Goal: Transaction & Acquisition: Purchase product/service

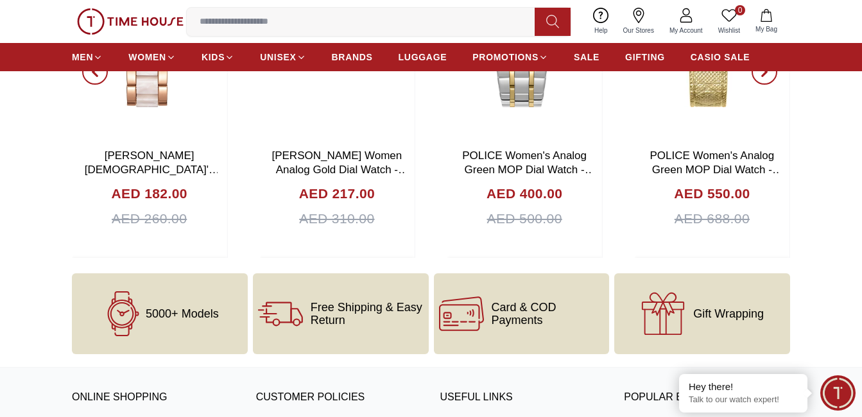
scroll to position [4359, 0]
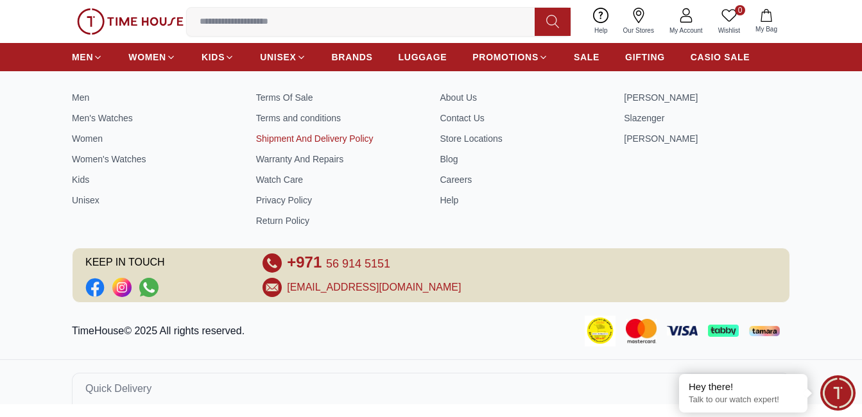
click at [350, 137] on link "Shipment And Delivery Policy" at bounding box center [339, 138] width 166 height 13
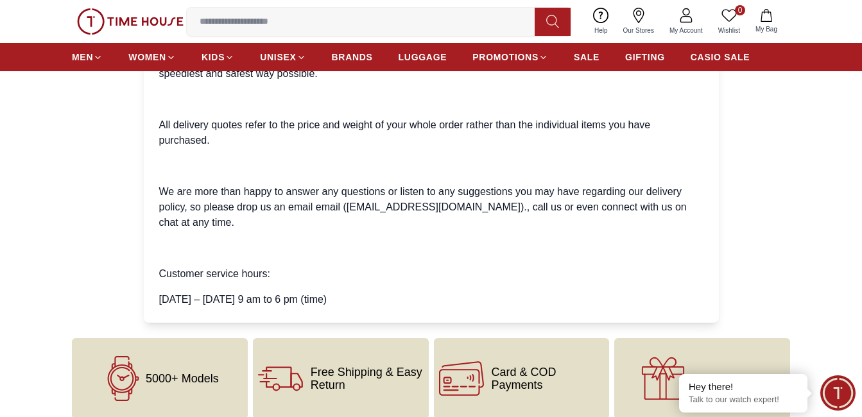
scroll to position [514, 0]
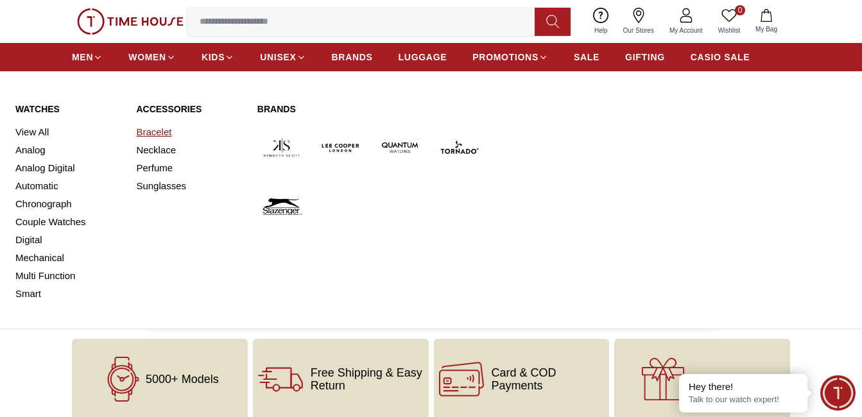
click at [141, 131] on link "Bracelet" at bounding box center [188, 132] width 105 height 18
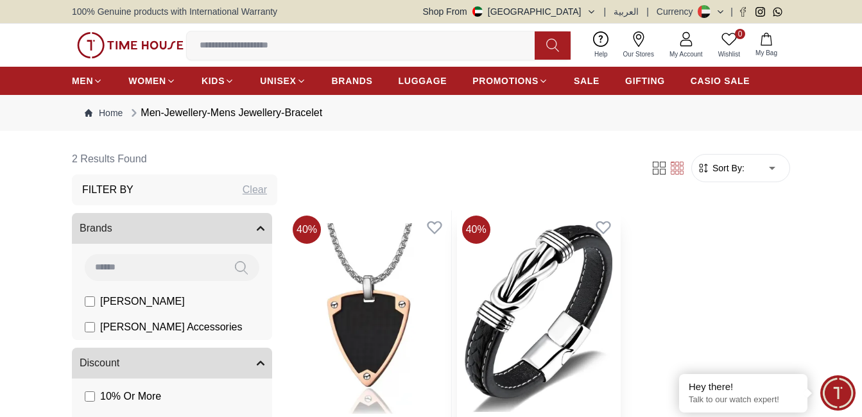
click at [480, 347] on img at bounding box center [539, 319] width 164 height 216
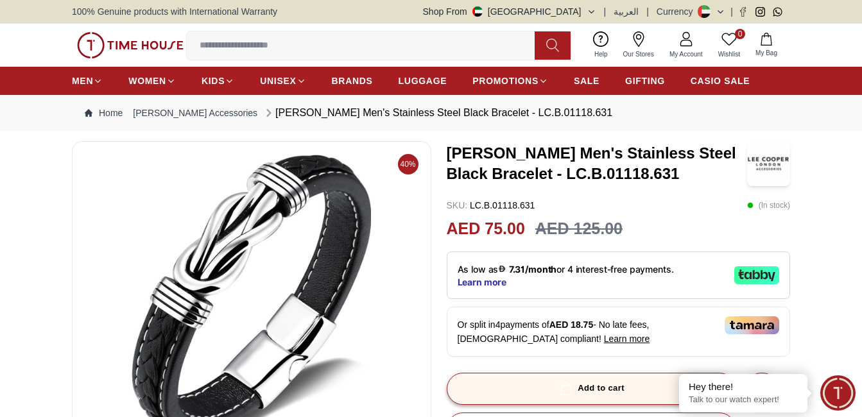
click at [628, 337] on div "Or split in 4 payments of AED 18.75 - No late fees, [DEMOGRAPHIC_DATA] complian…" at bounding box center [619, 332] width 344 height 50
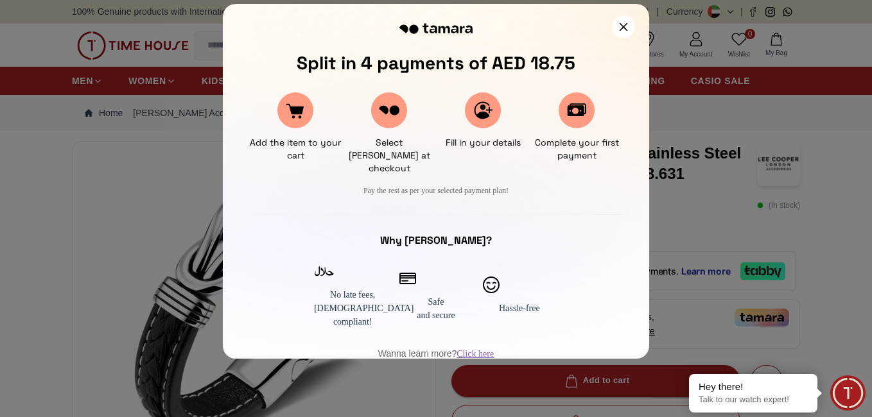
click at [625, 27] on icon at bounding box center [623, 26] width 8 height 8
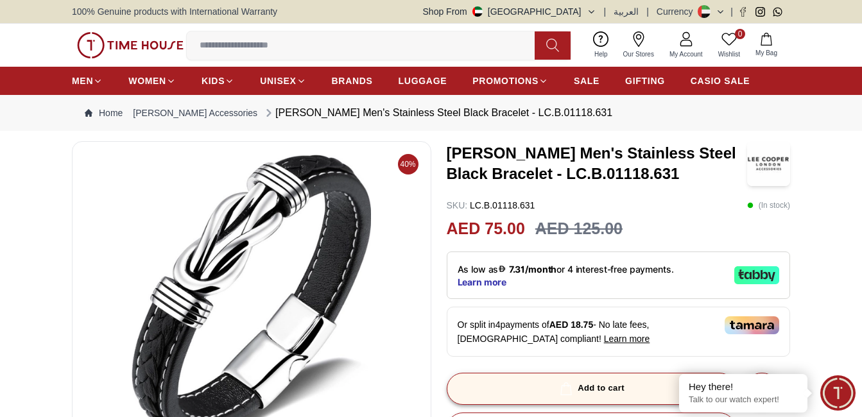
click at [595, 384] on div "Add to cart" at bounding box center [590, 388] width 67 height 15
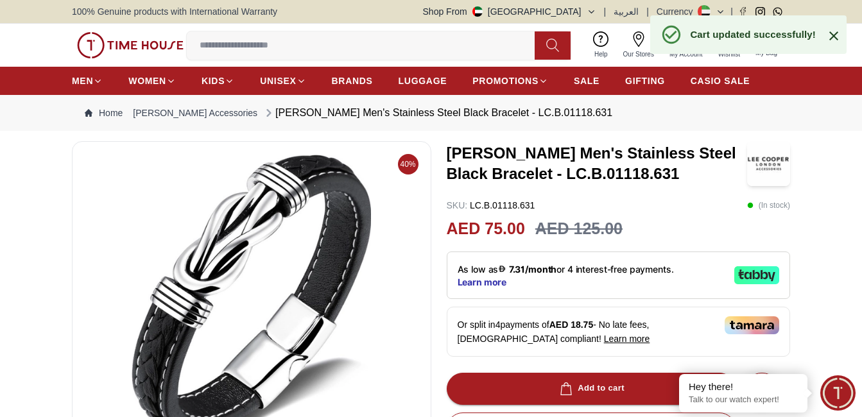
click at [831, 34] on icon at bounding box center [833, 35] width 15 height 15
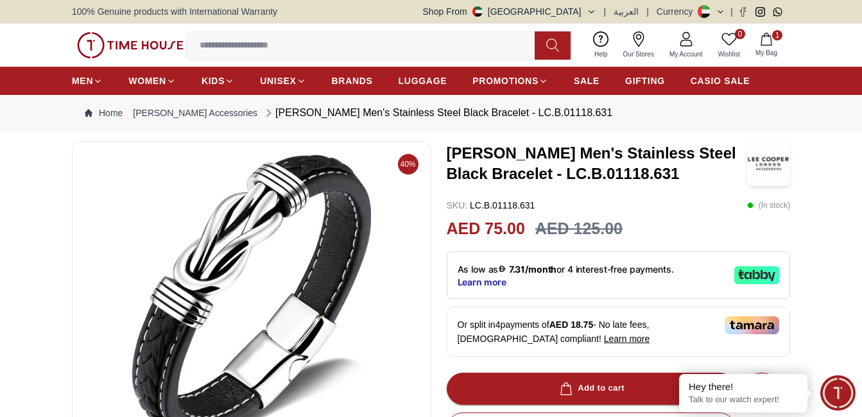
click at [770, 44] on icon "button" at bounding box center [766, 39] width 13 height 13
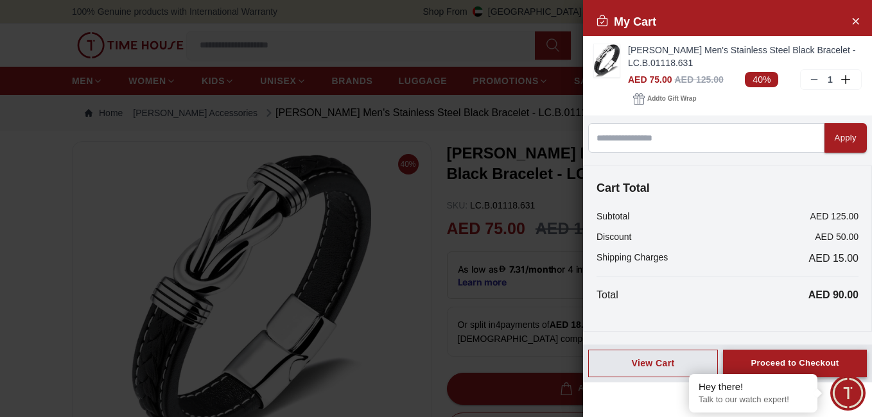
click at [796, 363] on div "Proceed to Checkout" at bounding box center [795, 363] width 88 height 15
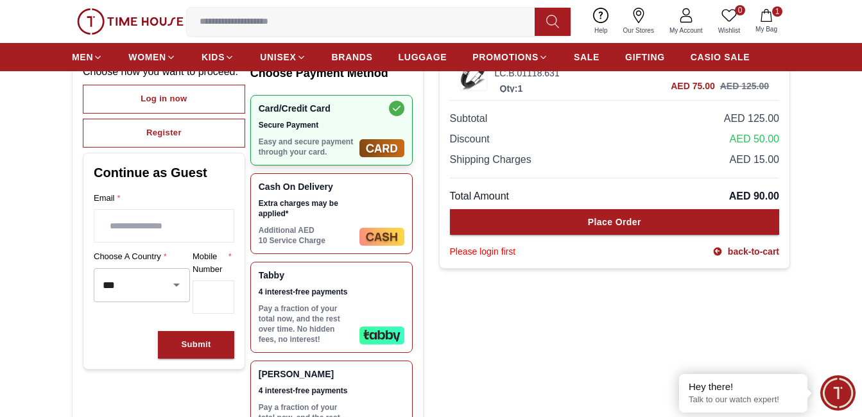
scroll to position [143, 0]
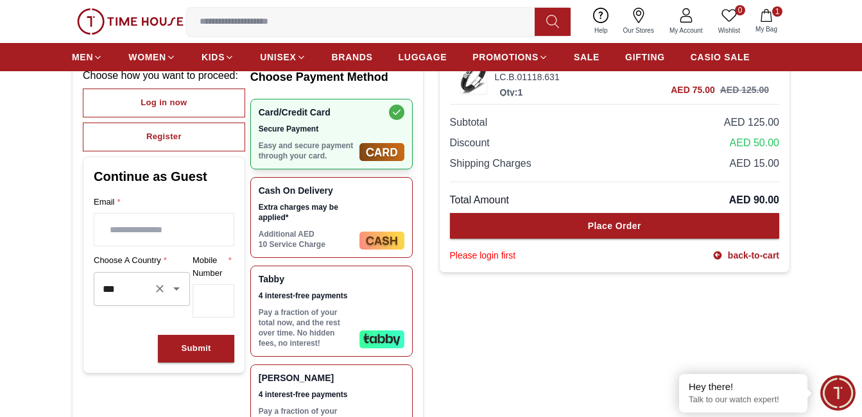
click at [166, 297] on div at bounding box center [167, 289] width 33 height 18
click at [179, 284] on icon "Open" at bounding box center [176, 288] width 15 height 15
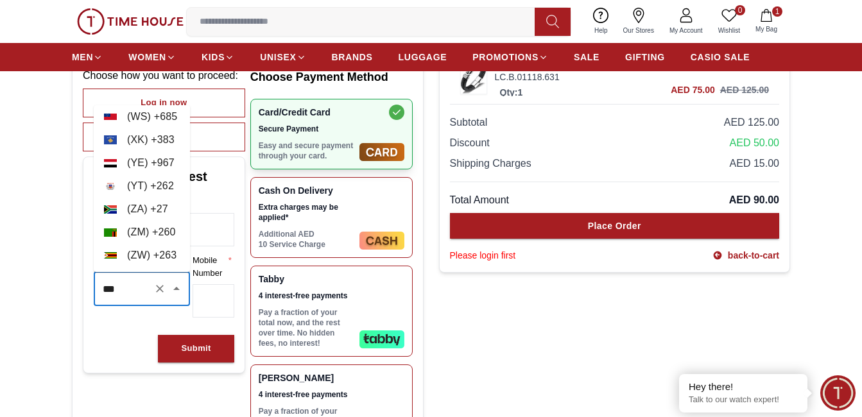
scroll to position [8442, 0]
